Goal: Information Seeking & Learning: Learn about a topic

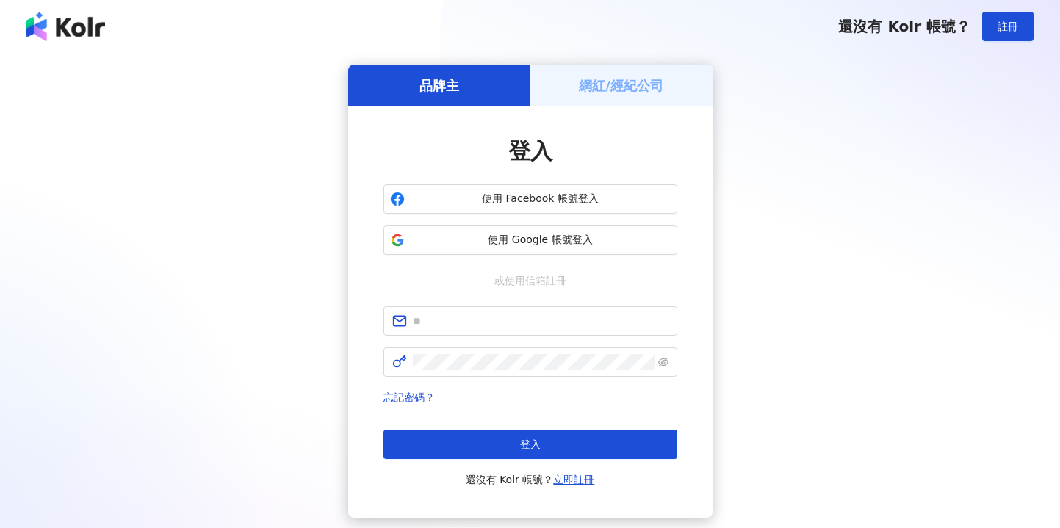
click at [512, 236] on span "使用 Google 帳號登入" at bounding box center [541, 240] width 260 height 15
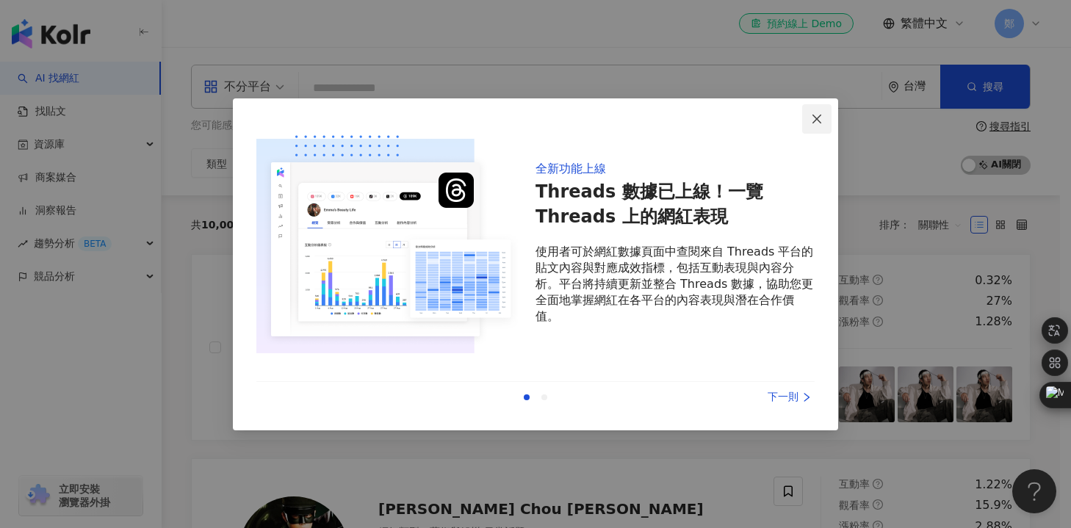
click at [828, 112] on button "Close" at bounding box center [816, 118] width 29 height 29
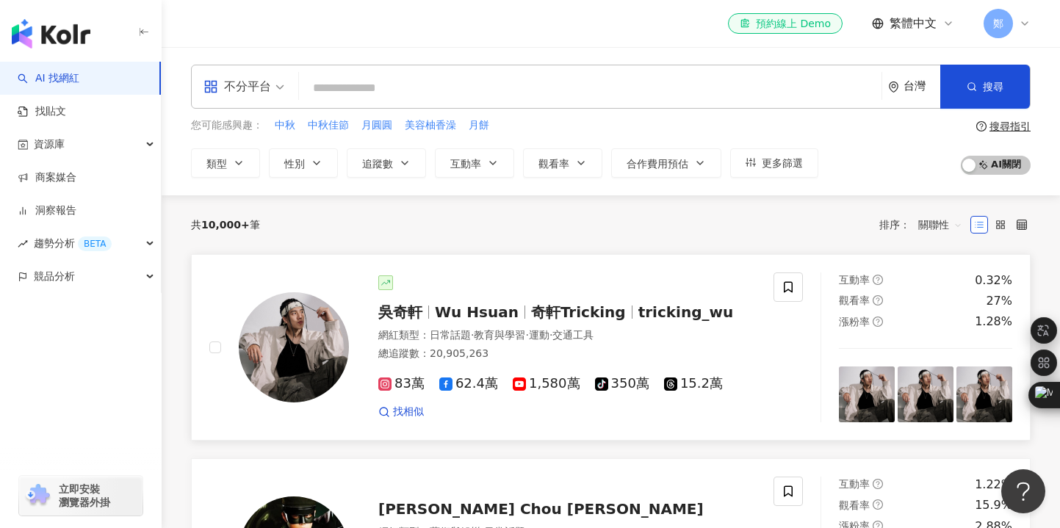
click at [748, 382] on div "83萬 62.4萬 1,580萬 tiktok-icon 350萬 15.2萬" at bounding box center [566, 384] width 377 height 16
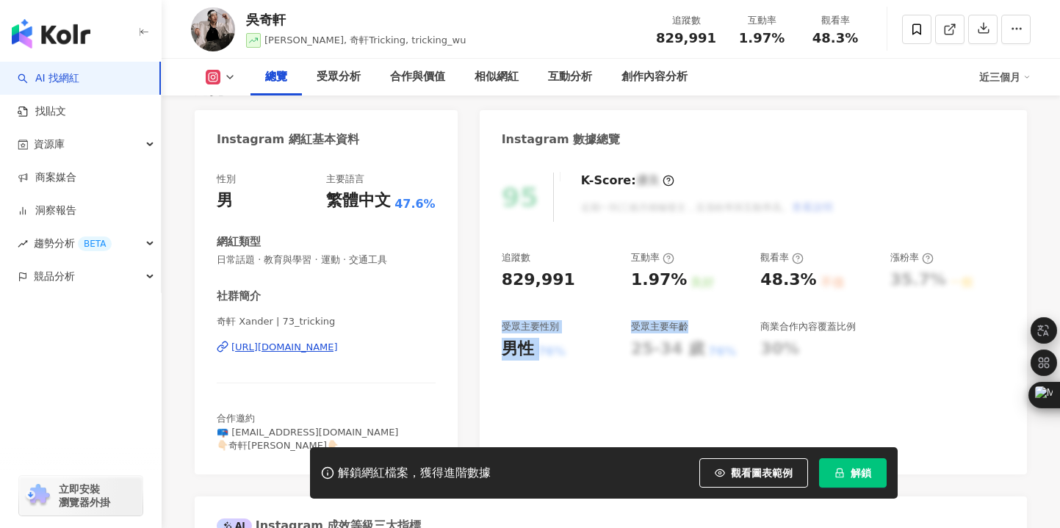
drag, startPoint x: 499, startPoint y: 328, endPoint x: 687, endPoint y: 330, distance: 188.8
click at [687, 330] on div "95 K-Score : 優良 近期一到三個月積極發文，且漲粉率與互動率高。 查看說明 追蹤數 829,991 互動率 1.97% 良好 觀看率 48.3% …" at bounding box center [753, 316] width 547 height 317
click at [593, 314] on div "追蹤數 829,991 互動率 1.97% 良好 觀看率 48.3% 不佳 漲粉率 35.7% 一般 受眾主要性別 男性 76% 受眾主要年齡 25-34 歲…" at bounding box center [753, 305] width 503 height 109
